Goal: Find specific page/section: Find specific page/section

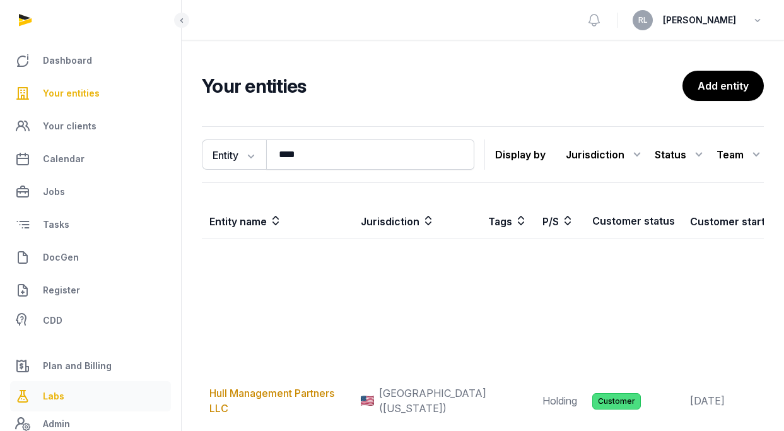
click at [73, 385] on link "Labs" at bounding box center [90, 396] width 161 height 30
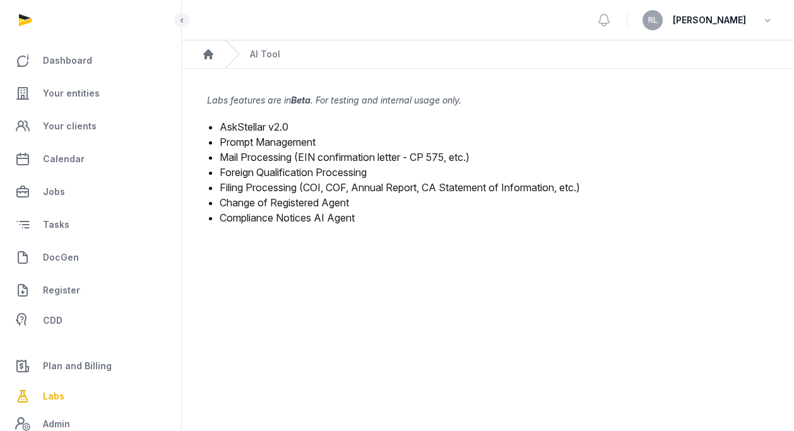
click at [299, 155] on link "Mail Processing (EIN confirmation letter - CP 575, etc.)" at bounding box center [345, 157] width 250 height 13
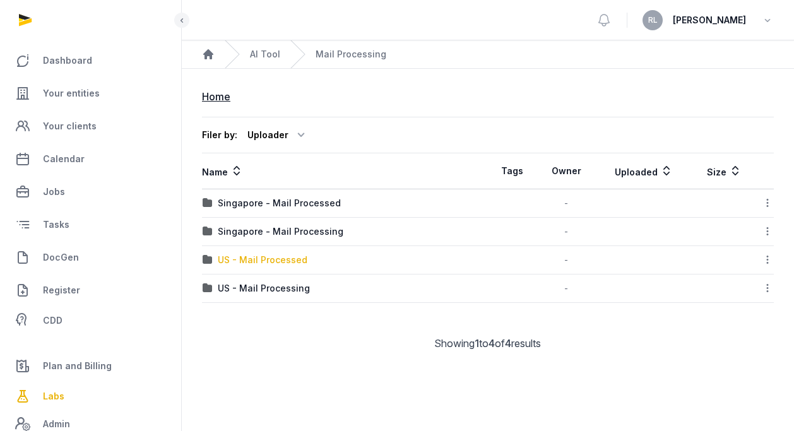
click at [285, 264] on div "US - Mail Processed" at bounding box center [263, 260] width 90 height 13
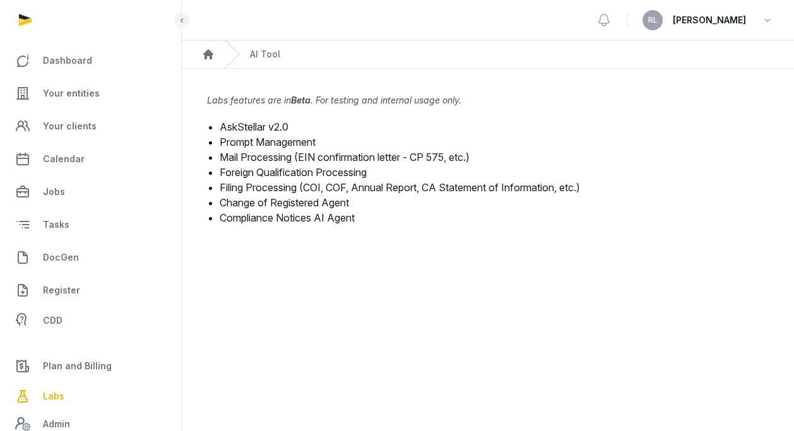
click at [281, 155] on link "Mail Processing (EIN confirmation letter - CP 575, etc.)" at bounding box center [345, 157] width 250 height 13
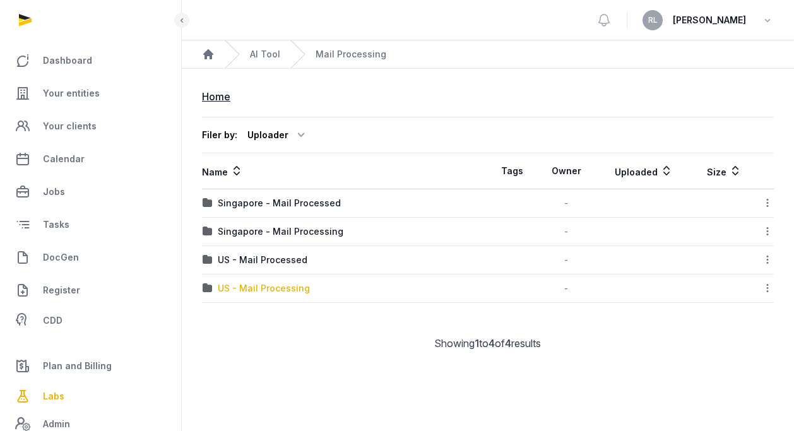
click at [292, 287] on div "US - Mail Processing" at bounding box center [264, 288] width 92 height 13
